Goal: Information Seeking & Learning: Learn about a topic

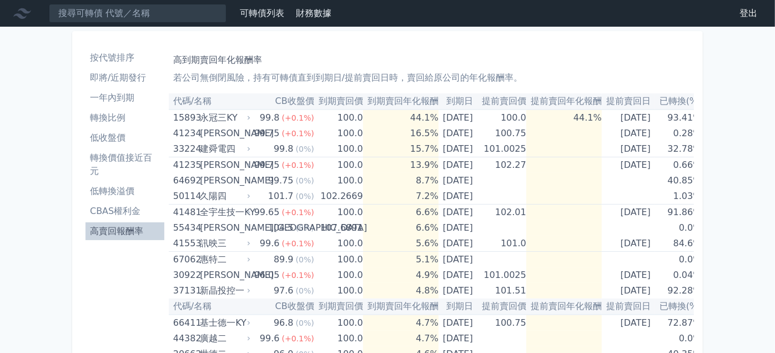
click at [120, 77] on li "即將/近期發行" at bounding box center [125, 77] width 79 height 13
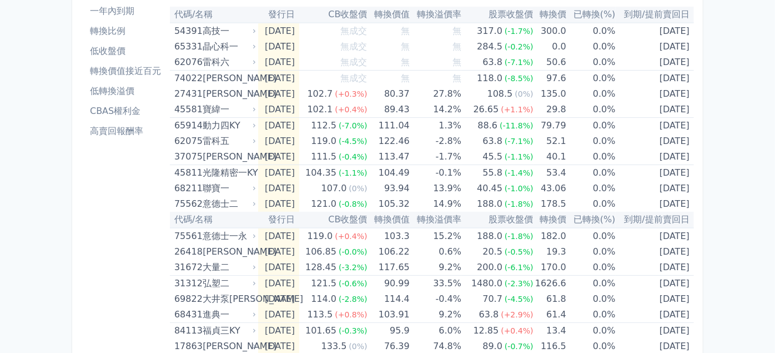
scroll to position [48, 0]
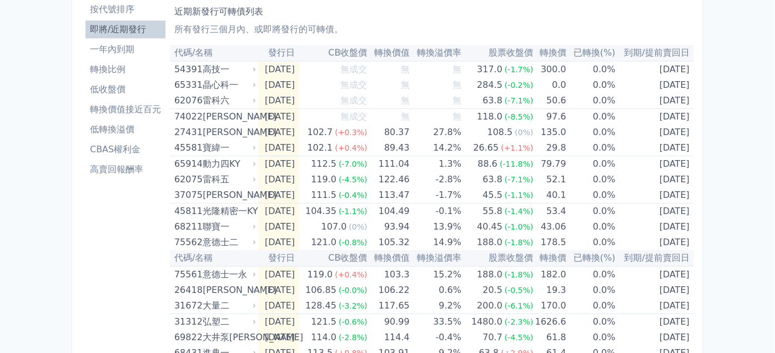
click at [125, 127] on li "低轉換溢價" at bounding box center [126, 129] width 80 height 13
